Goal: Task Accomplishment & Management: Complete application form

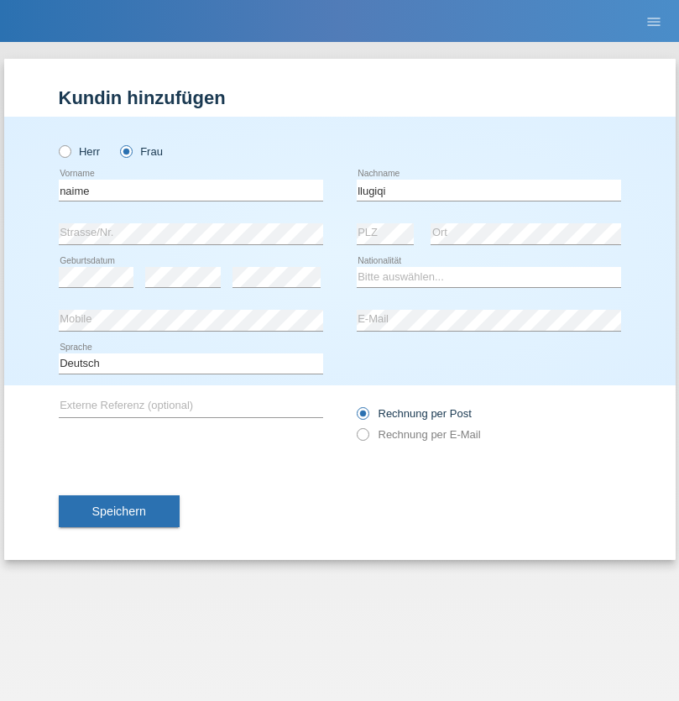
type input "llugiqi"
select select "CH"
radio input "true"
click at [190, 190] on input "text" at bounding box center [191, 190] width 264 height 21
type input "Shanas"
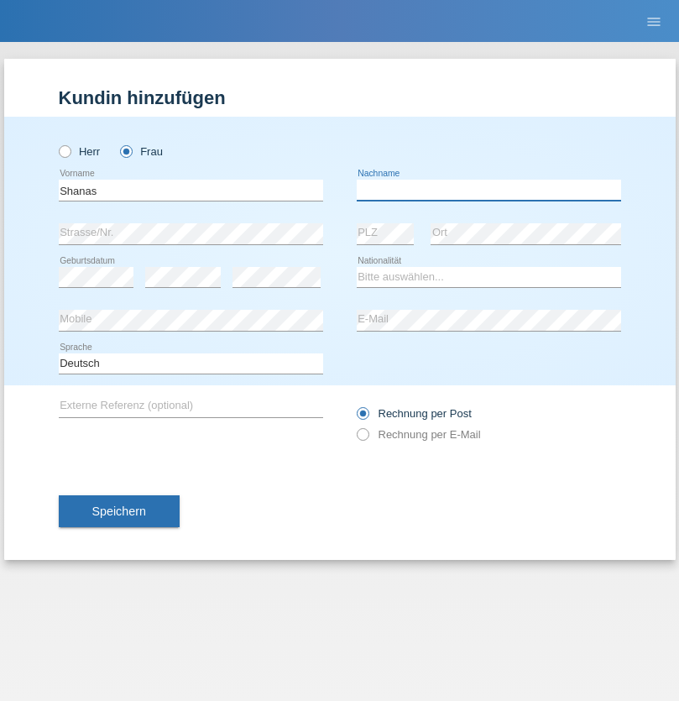
click at [488, 190] on input "text" at bounding box center [489, 190] width 264 height 21
type input "Baranati"
select select "CH"
radio input "true"
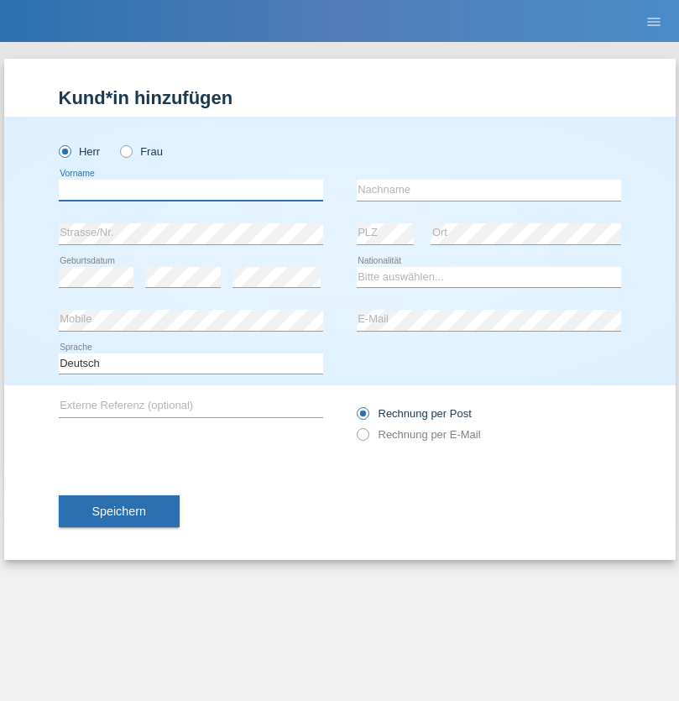
click at [190, 190] on input "text" at bounding box center [191, 190] width 264 height 21
type input "Khoshnaw"
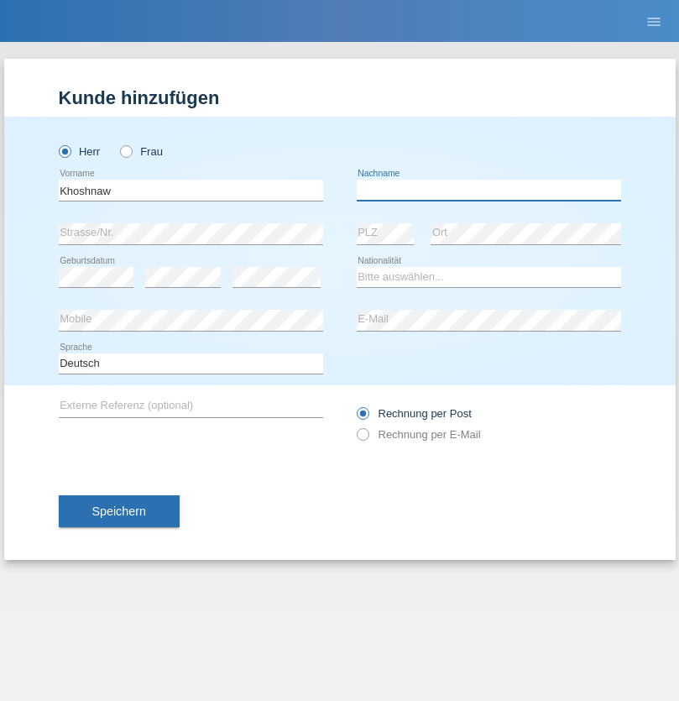
click at [488, 190] on input "text" at bounding box center [489, 190] width 264 height 21
type input "Abdulqadir"
select select "IR"
select select "C"
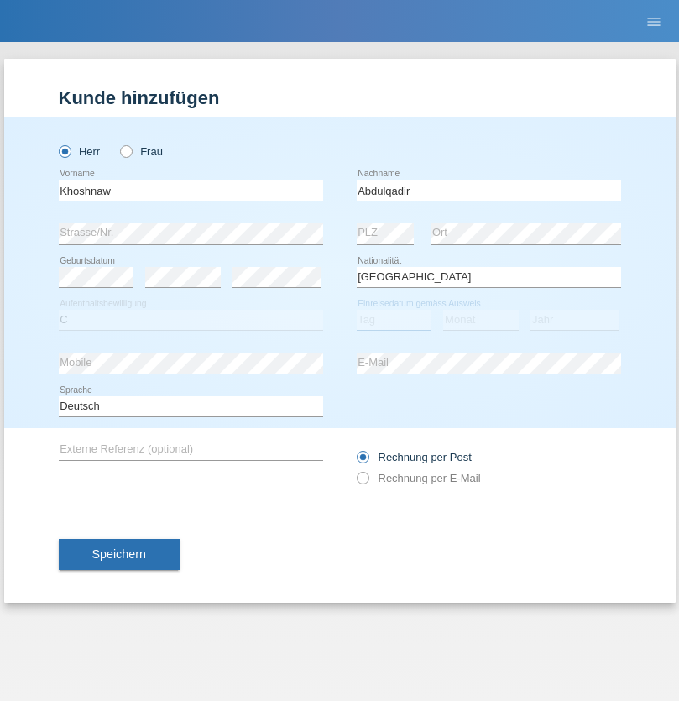
select select "03"
select select "09"
select select "2015"
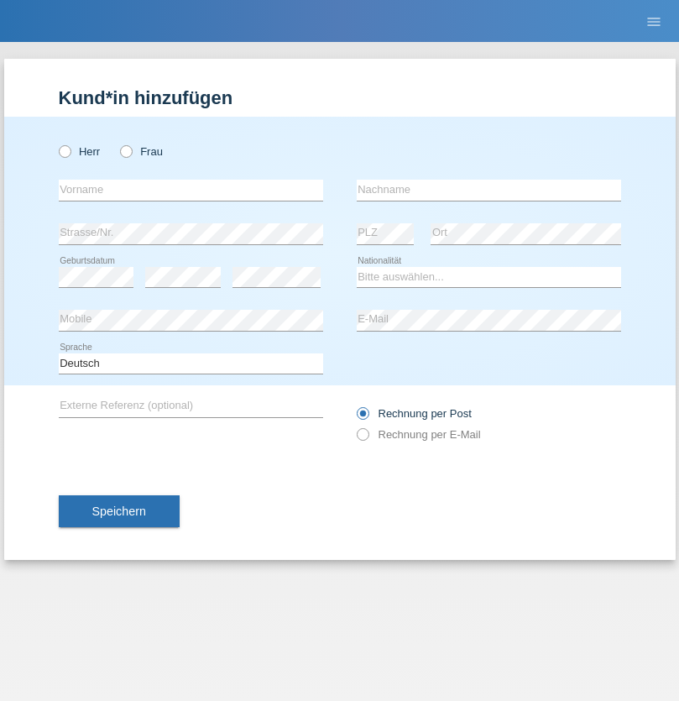
radio input "true"
click at [190, 190] on input "text" at bounding box center [191, 190] width 264 height 21
type input "Mustafa"
click at [488, 190] on input "text" at bounding box center [489, 190] width 264 height 21
type input "Sokol"
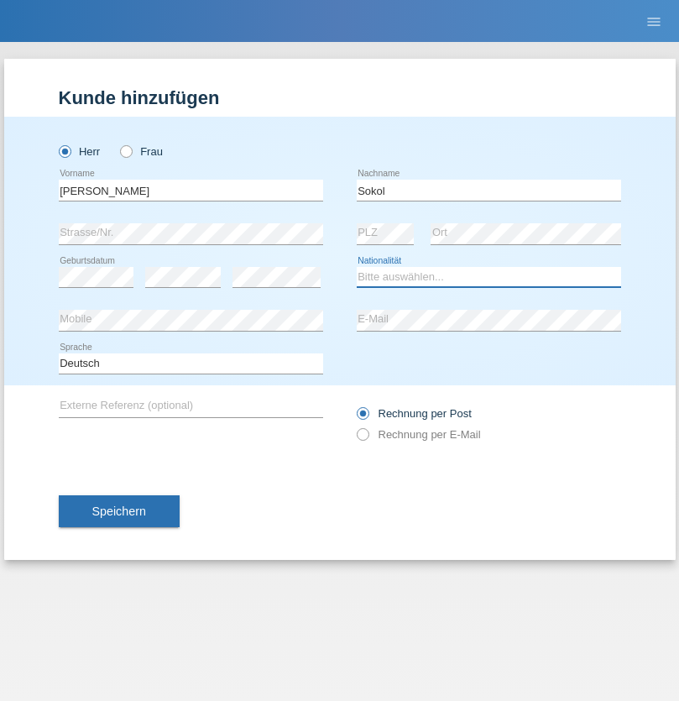
select select "XK"
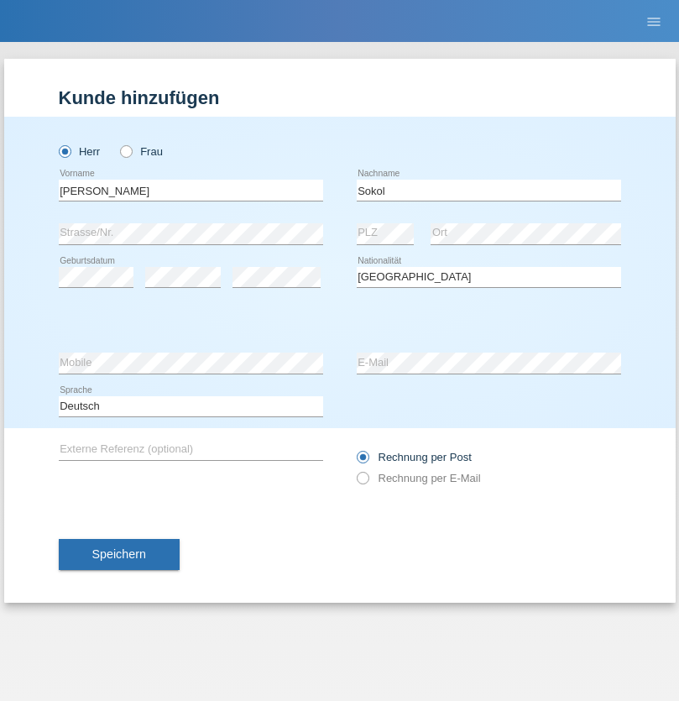
select select "C"
select select "02"
select select "08"
select select "1988"
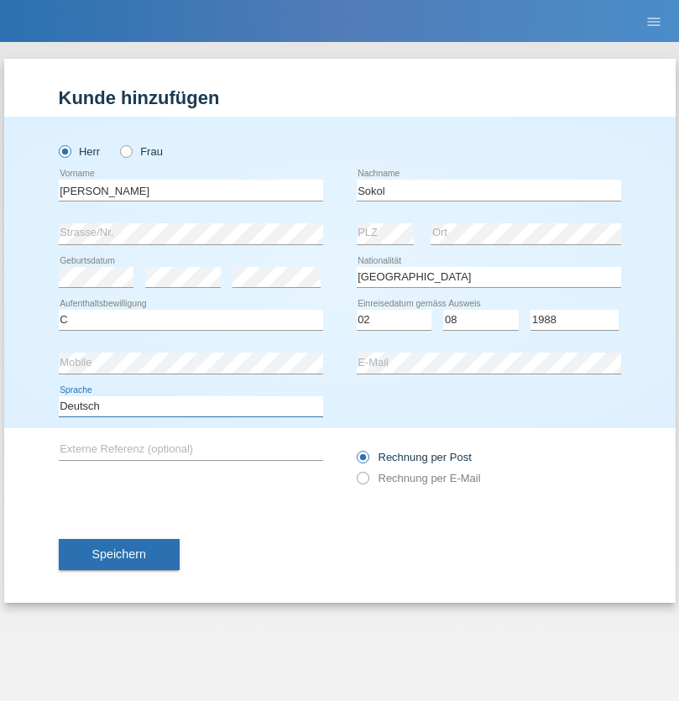
select select "en"
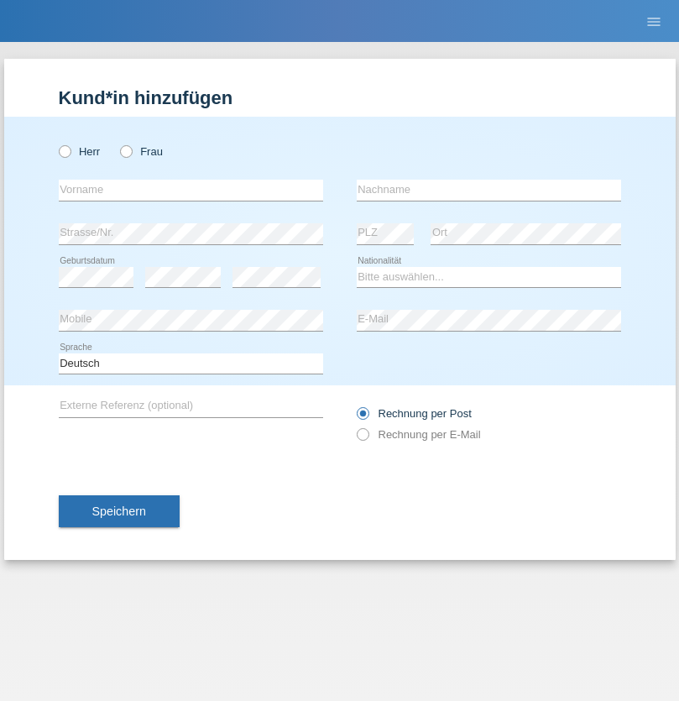
radio input "true"
click at [190, 190] on input "text" at bounding box center [191, 190] width 264 height 21
type input "Mustafa"
click at [488, 190] on input "text" at bounding box center [489, 190] width 264 height 21
type input "Sokol"
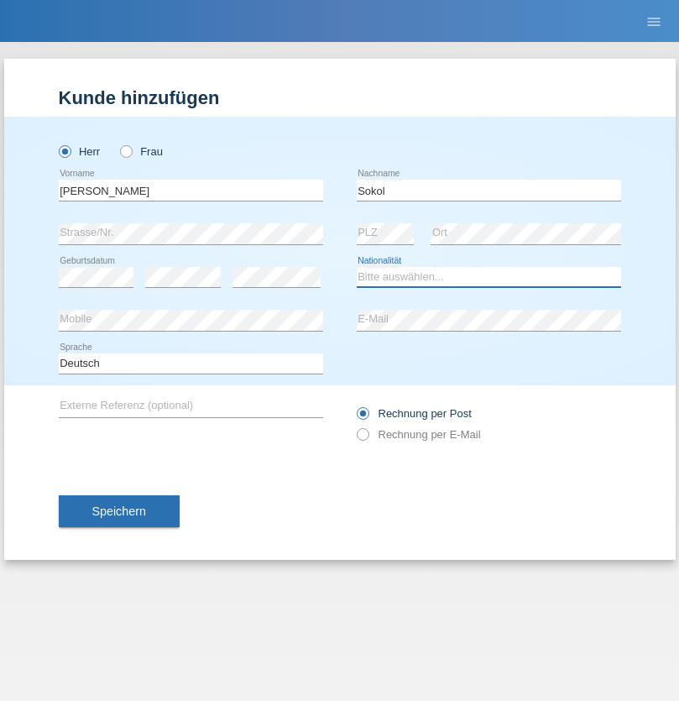
select select "XK"
select select "C"
select select "02"
select select "08"
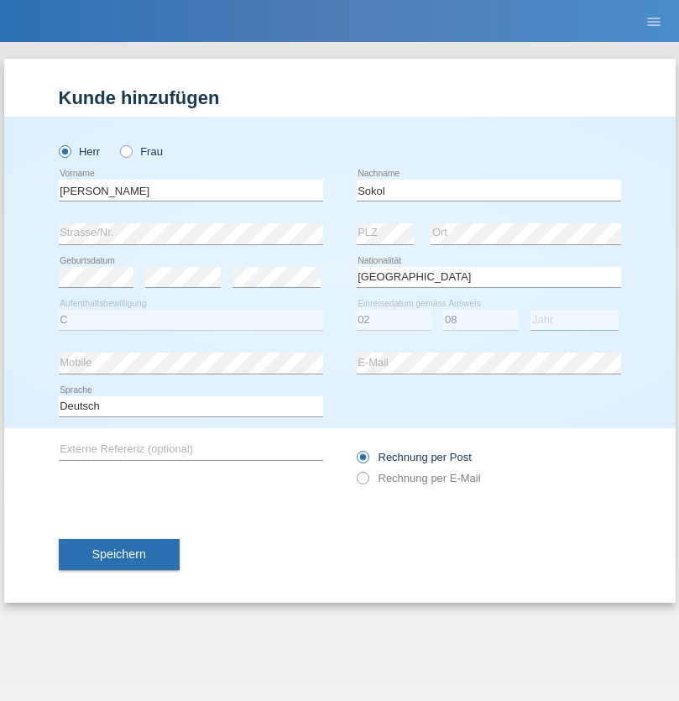
select select "1988"
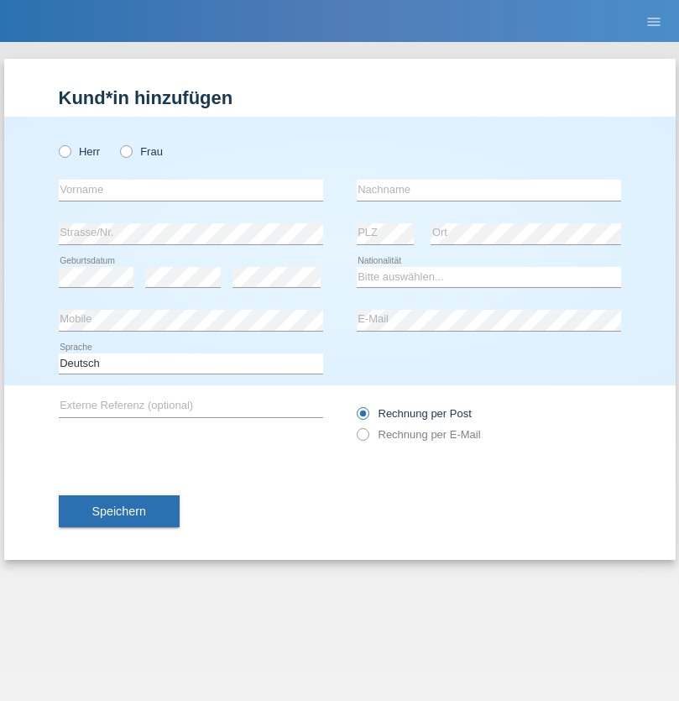
radio input "true"
click at [190, 190] on input "text" at bounding box center [191, 190] width 264 height 21
type input "[PERSON_NAME]"
click at [488, 190] on input "text" at bounding box center [489, 190] width 264 height 21
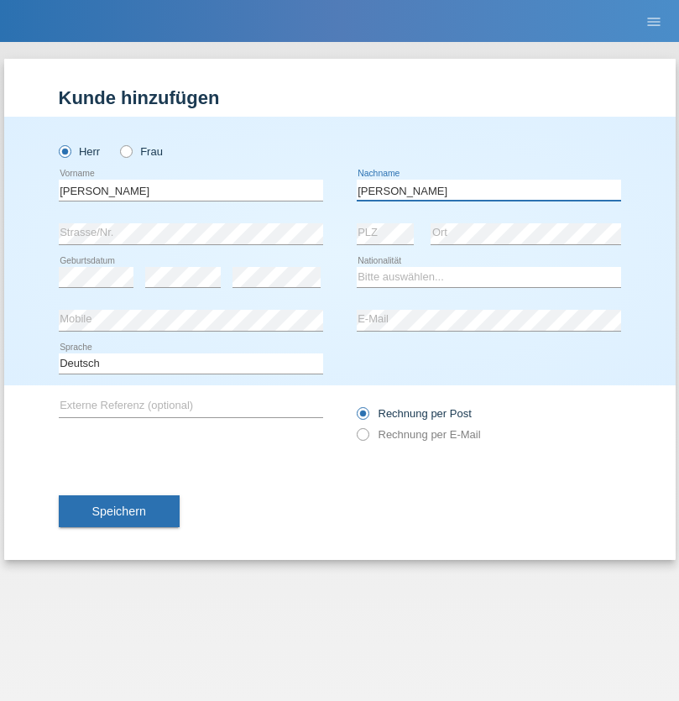
type input "[PERSON_NAME]"
select select "PL"
select select "C"
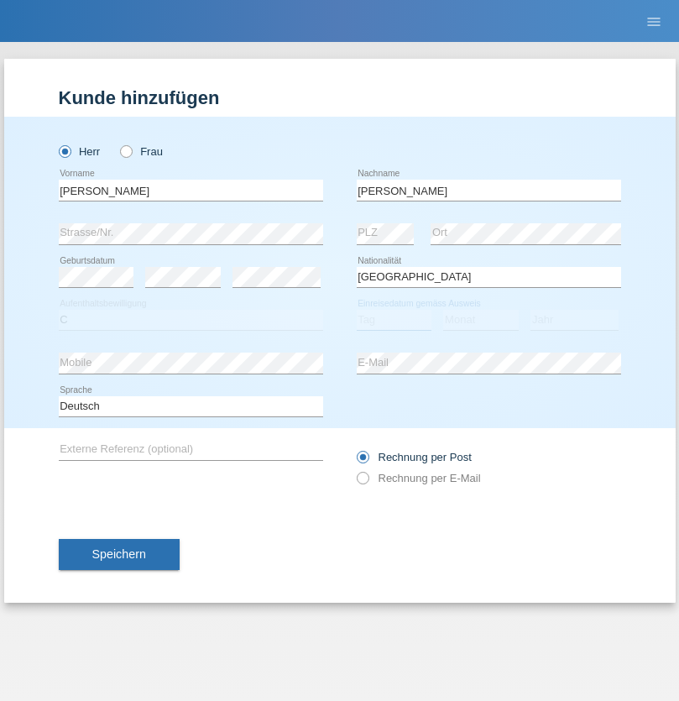
select select "11"
select select "01"
select select "2007"
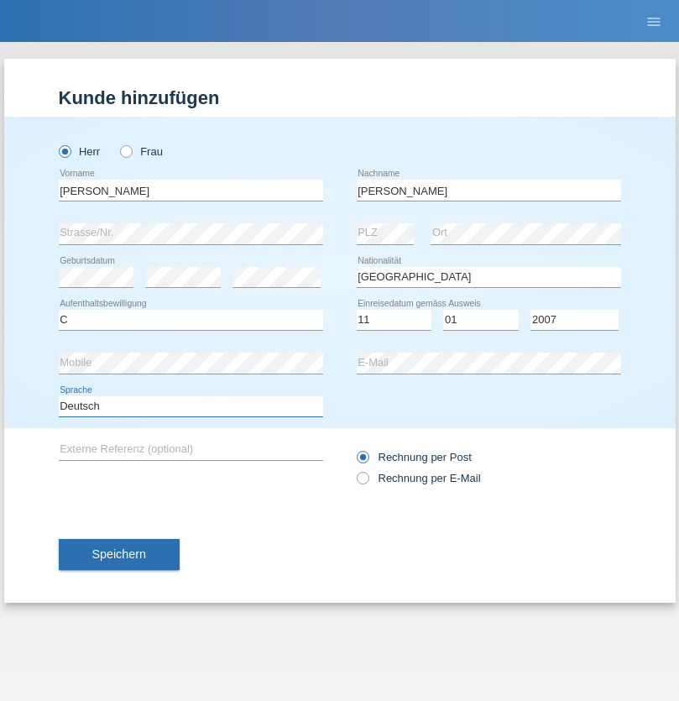
select select "en"
